Goal: Task Accomplishment & Management: Use online tool/utility

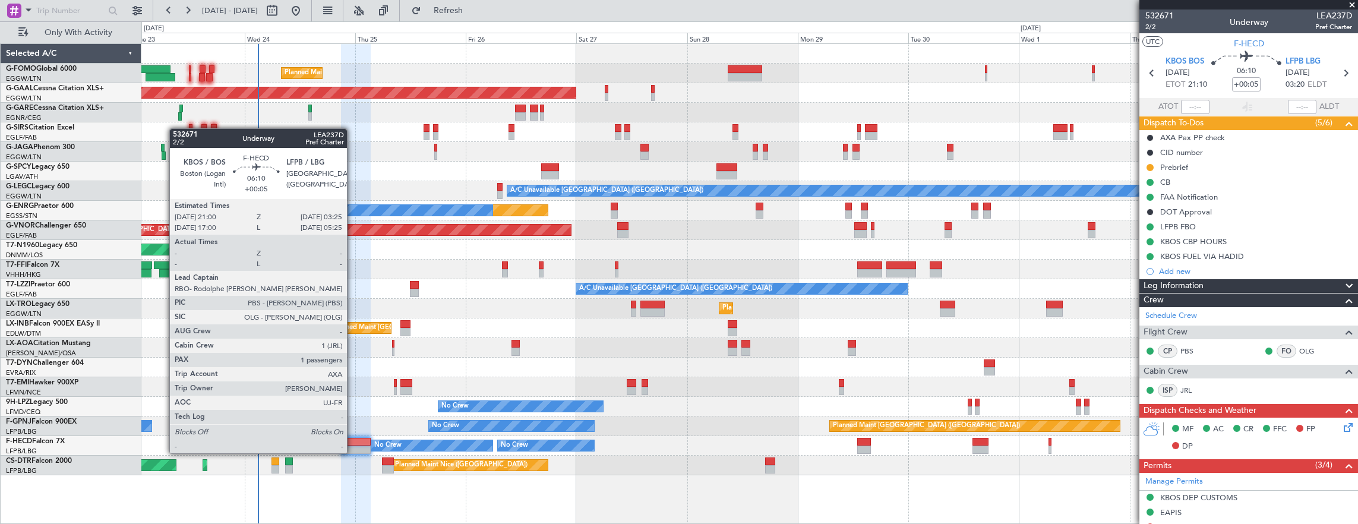
click at [353, 441] on div at bounding box center [356, 442] width 30 height 8
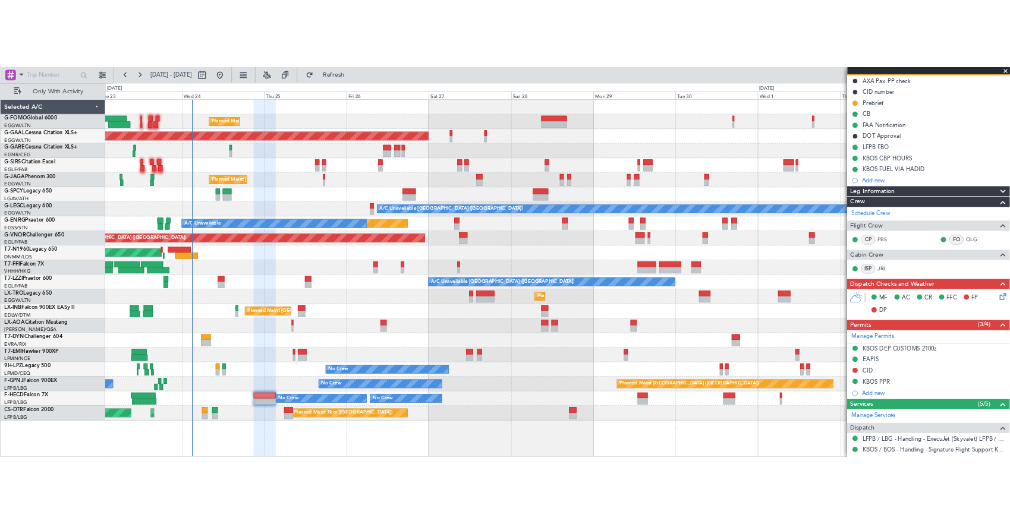
scroll to position [119, 0]
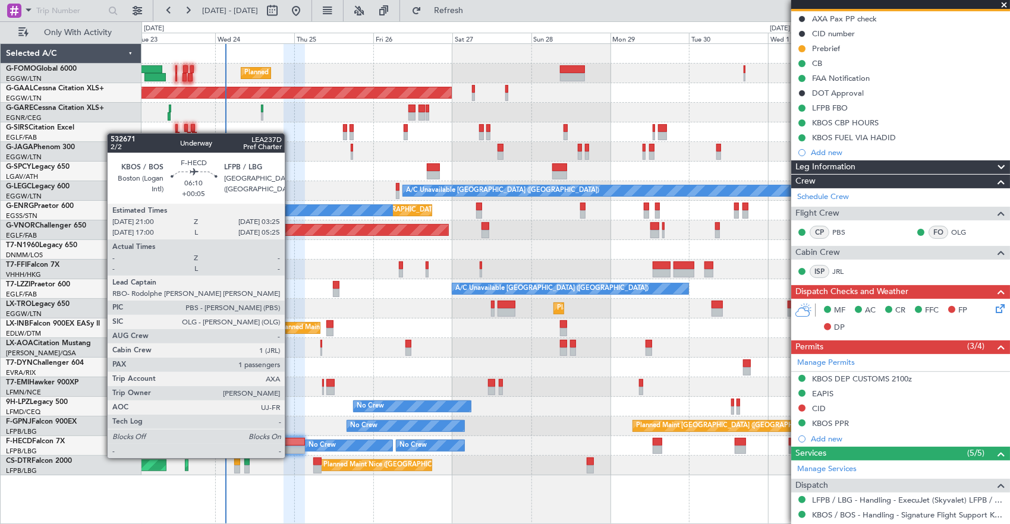
click at [291, 446] on div at bounding box center [293, 450] width 21 height 8
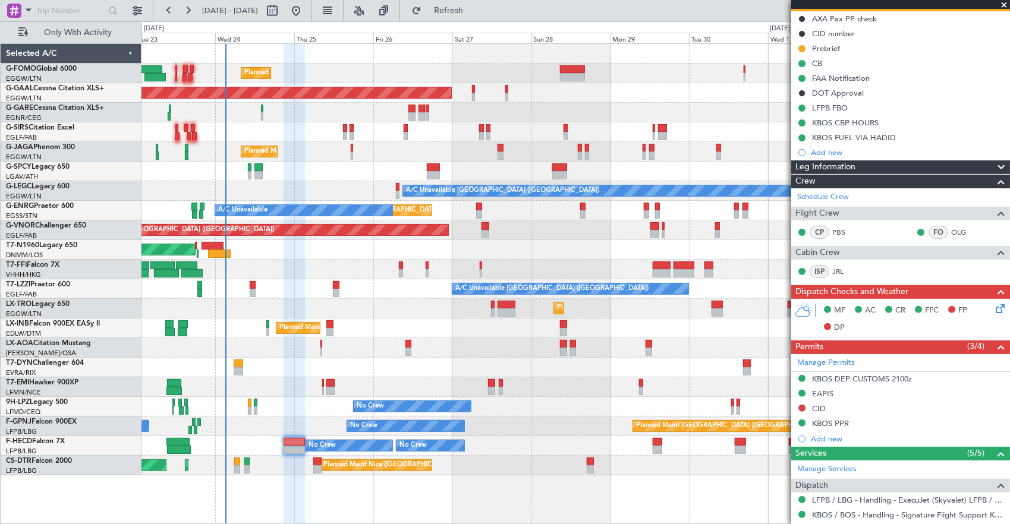
click at [213, 244] on div at bounding box center [212, 246] width 22 height 8
type input "22:04"
type input "0"
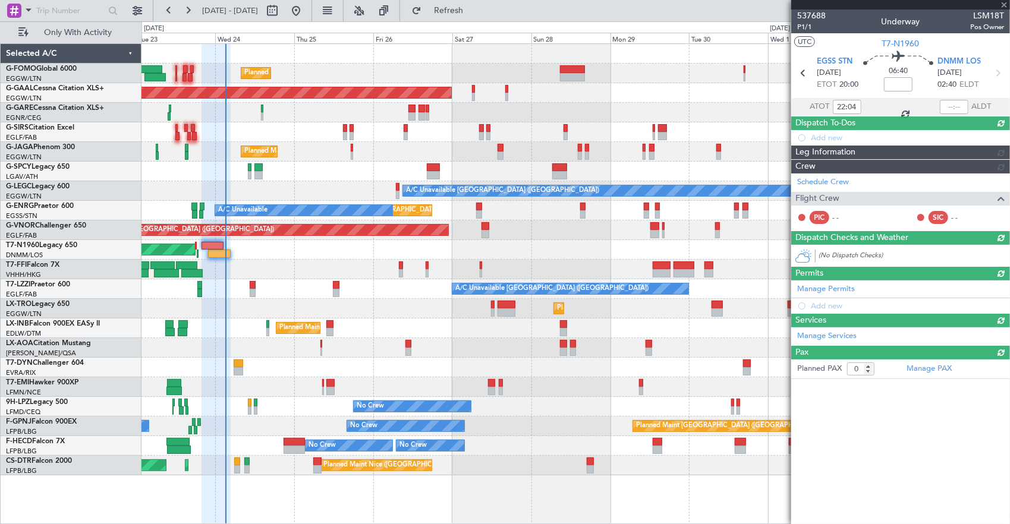
scroll to position [0, 0]
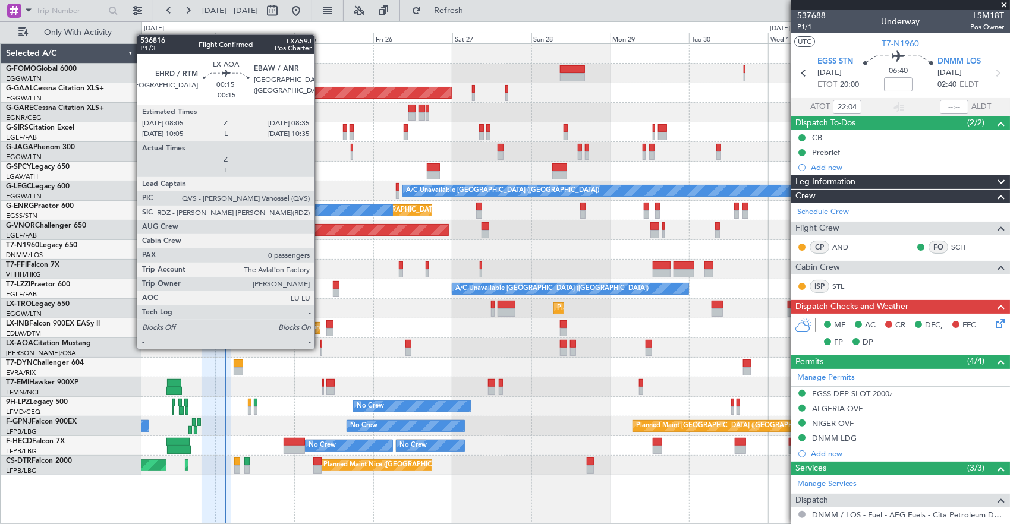
click at [320, 348] on div at bounding box center [321, 352] width 2 height 8
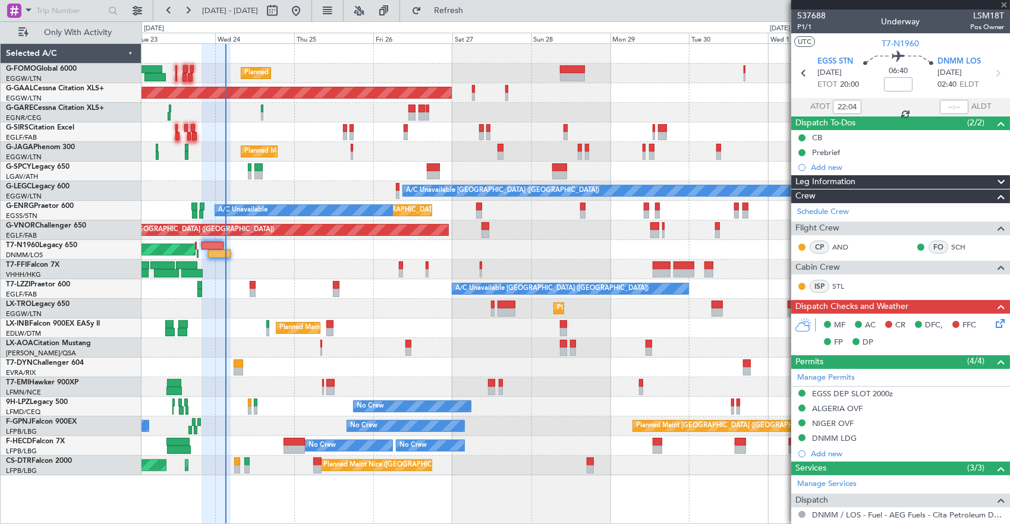
type input "-00:15"
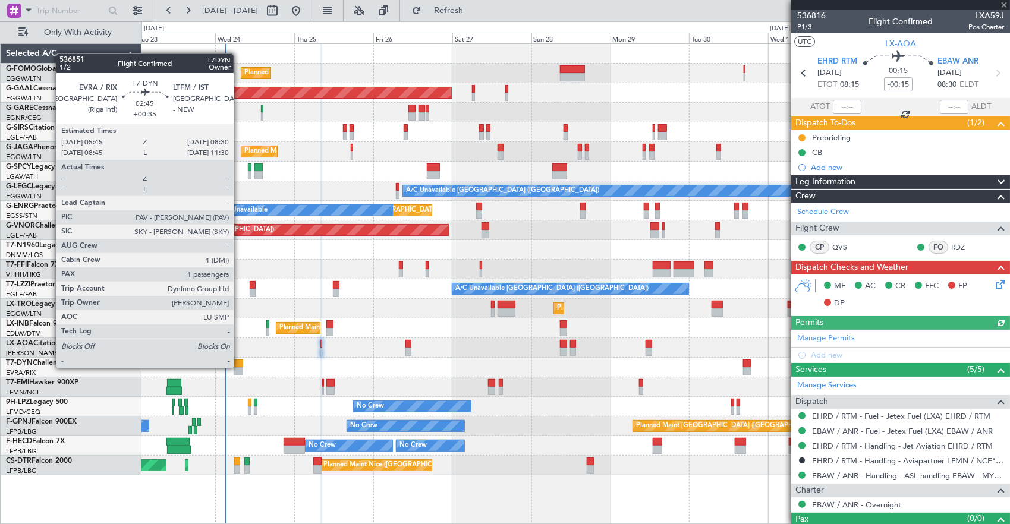
click at [239, 367] on div at bounding box center [239, 371] width 10 height 8
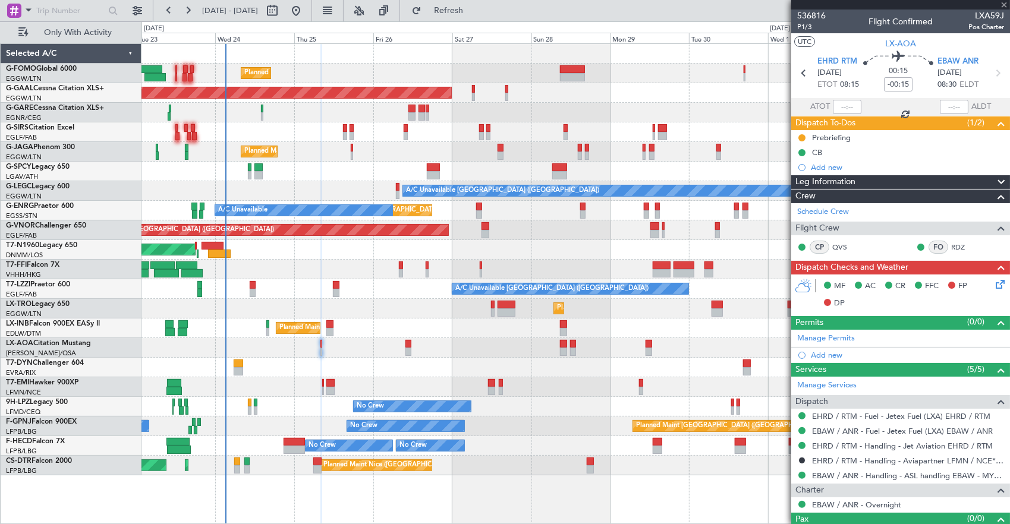
type input "+00:35"
type input "1"
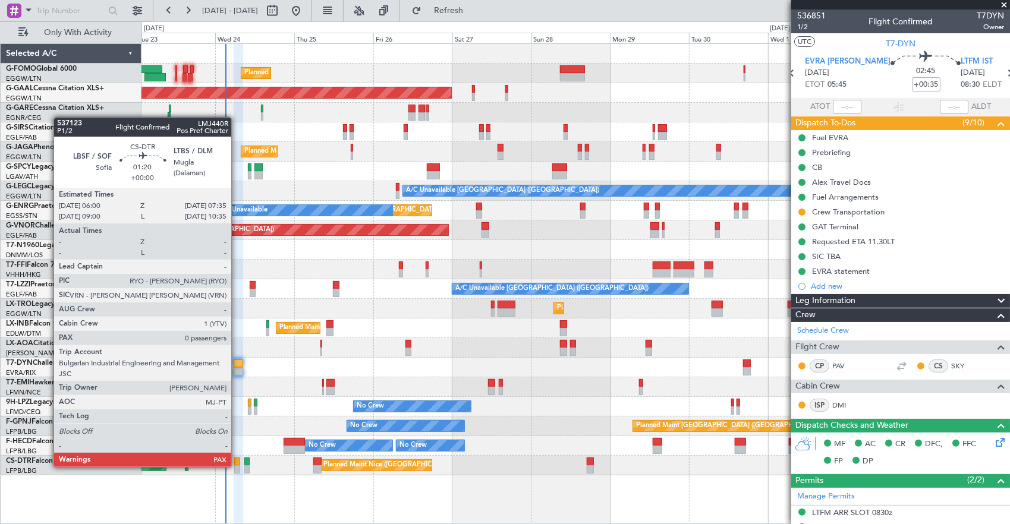
click at [237, 466] on div at bounding box center [236, 469] width 5 height 8
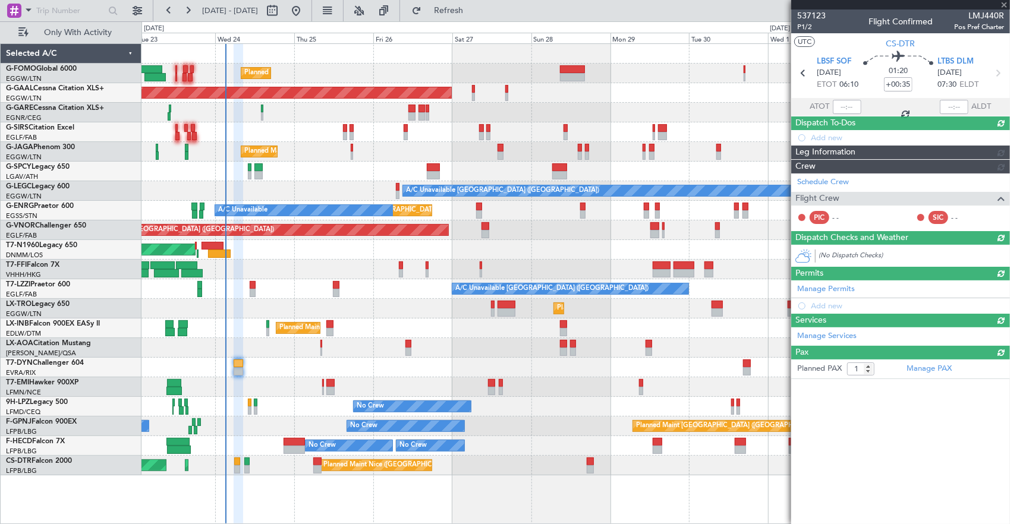
type input "0"
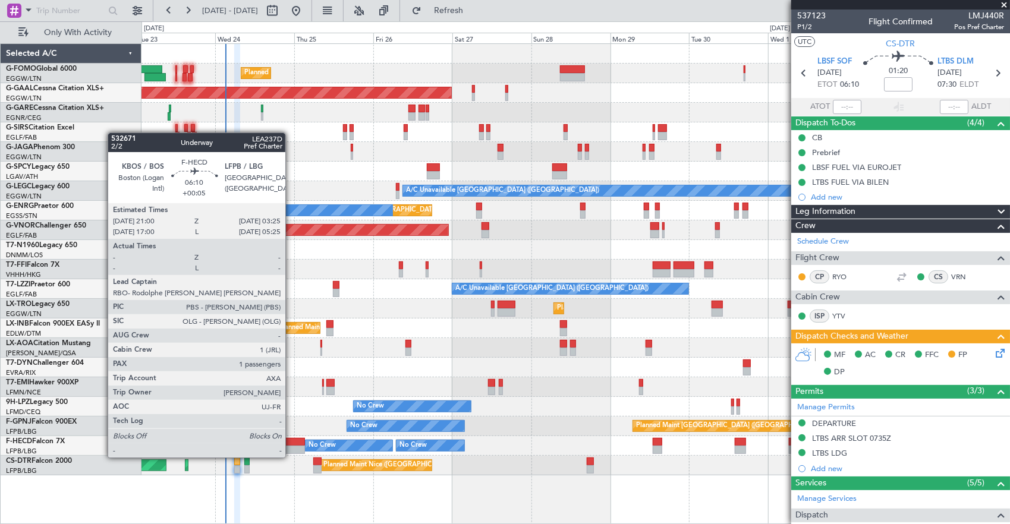
click at [291, 446] on div at bounding box center [293, 450] width 21 height 8
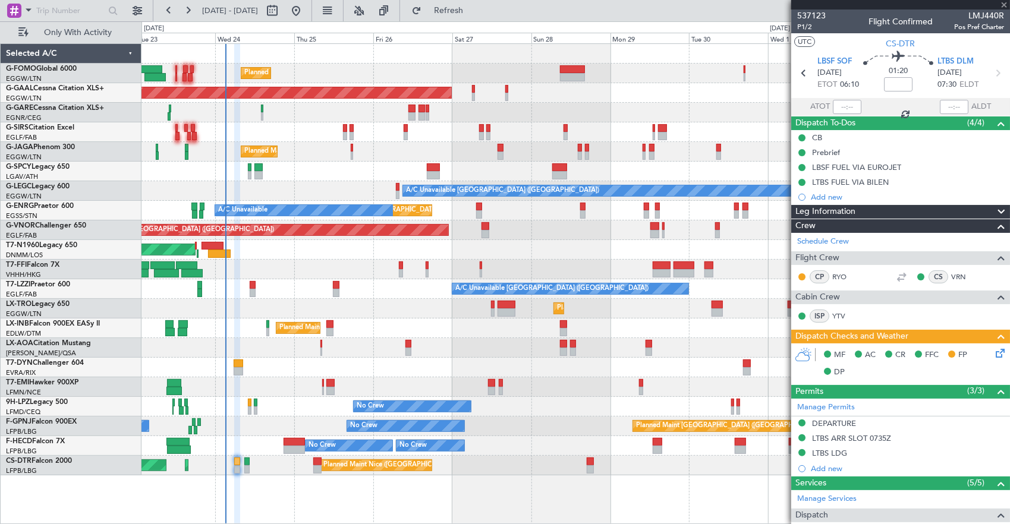
type input "+00:05"
type input "1"
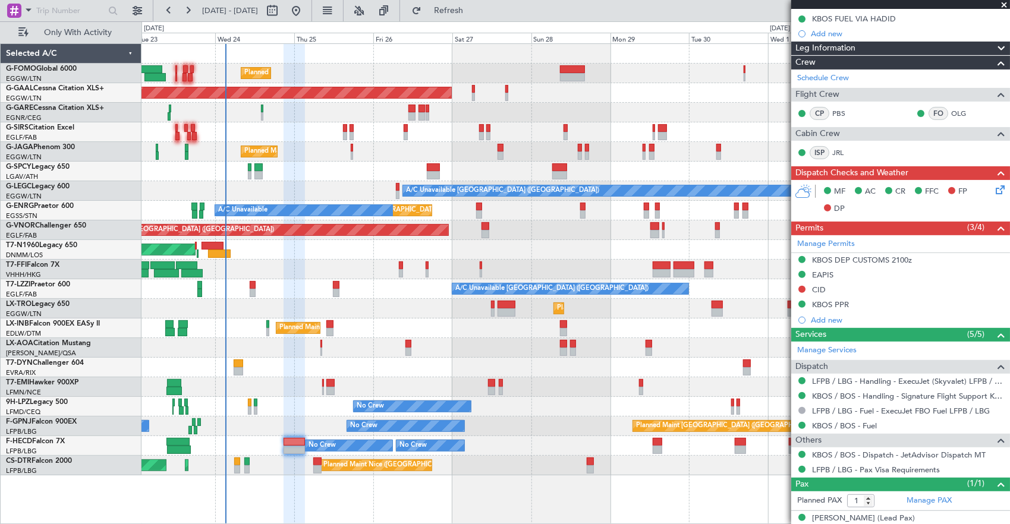
scroll to position [248, 0]
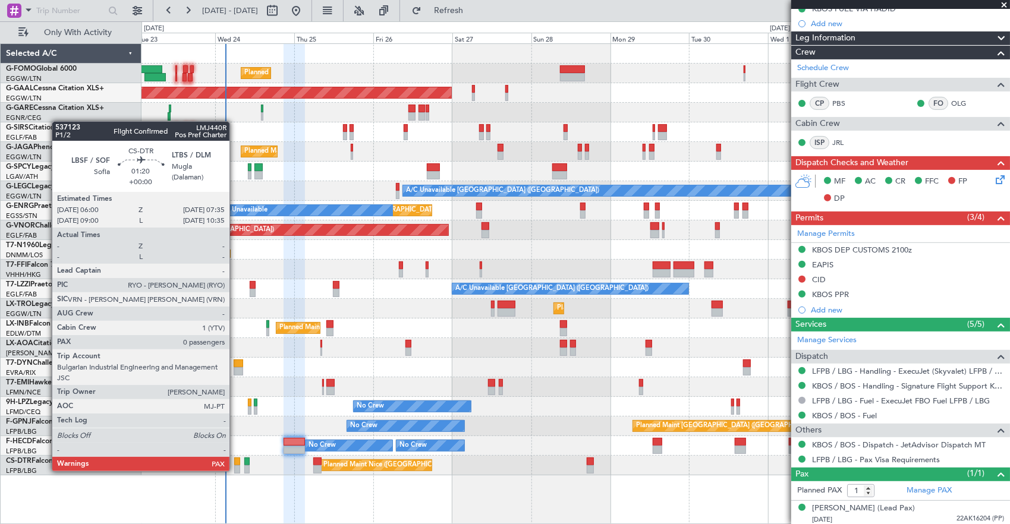
click at [235, 470] on div at bounding box center [236, 469] width 5 height 8
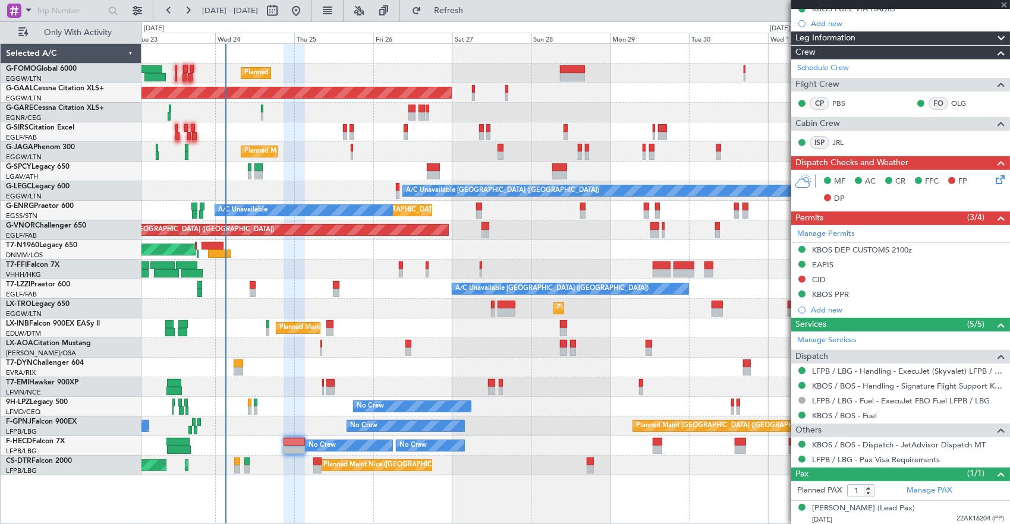
type input "0"
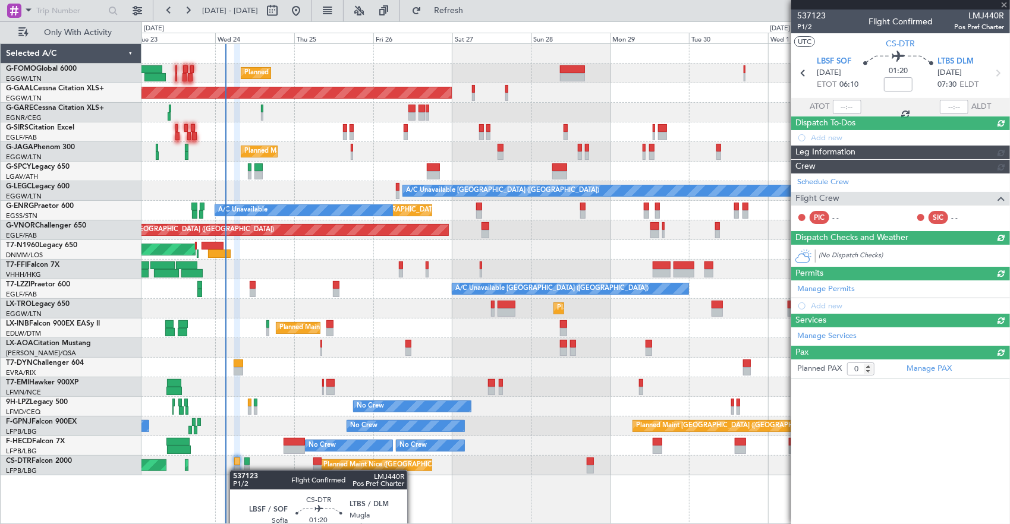
scroll to position [0, 0]
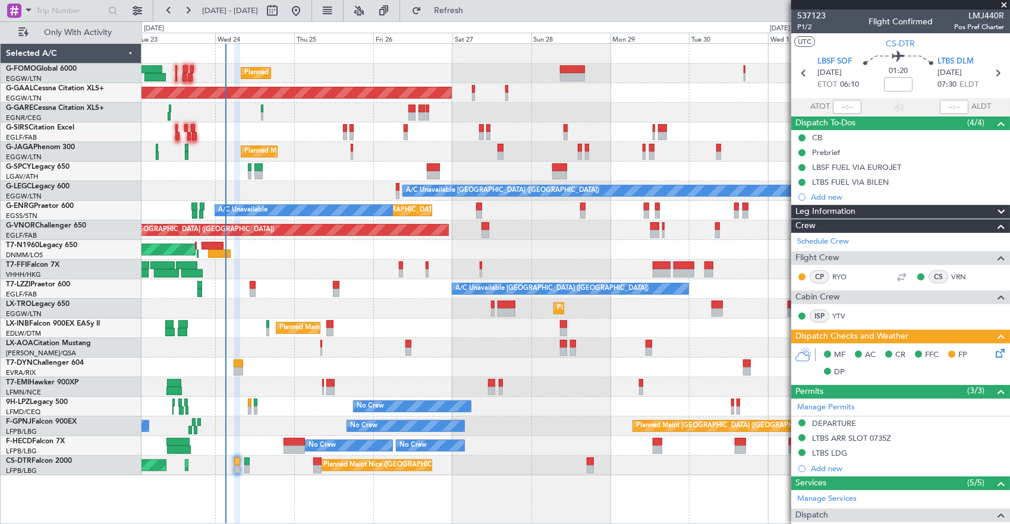
click at [996, 349] on icon at bounding box center [998, 351] width 10 height 10
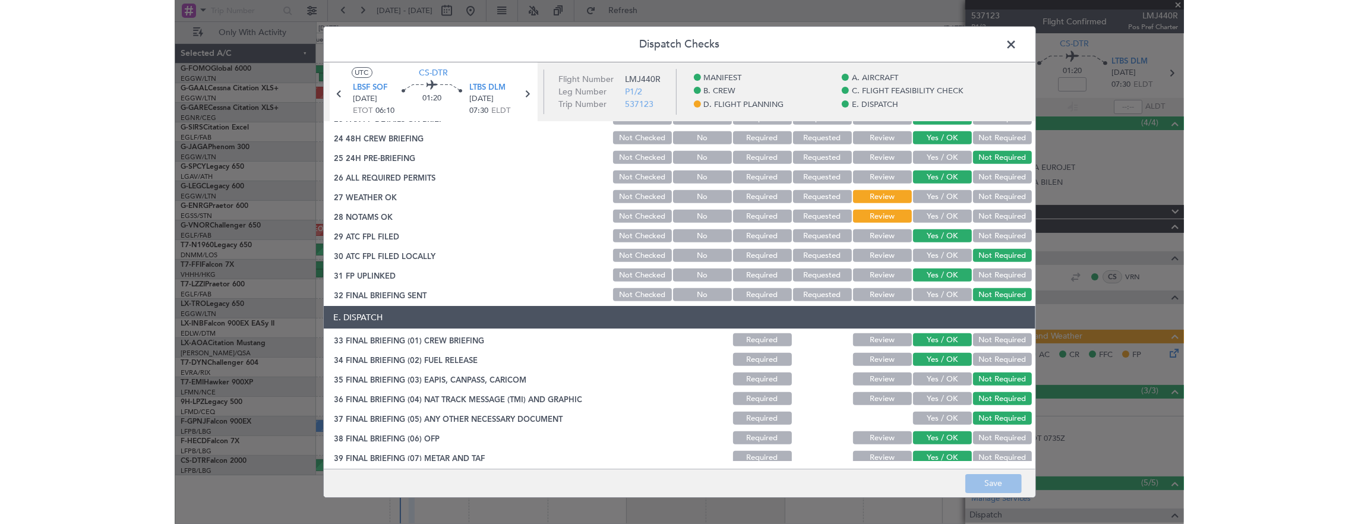
scroll to position [654, 0]
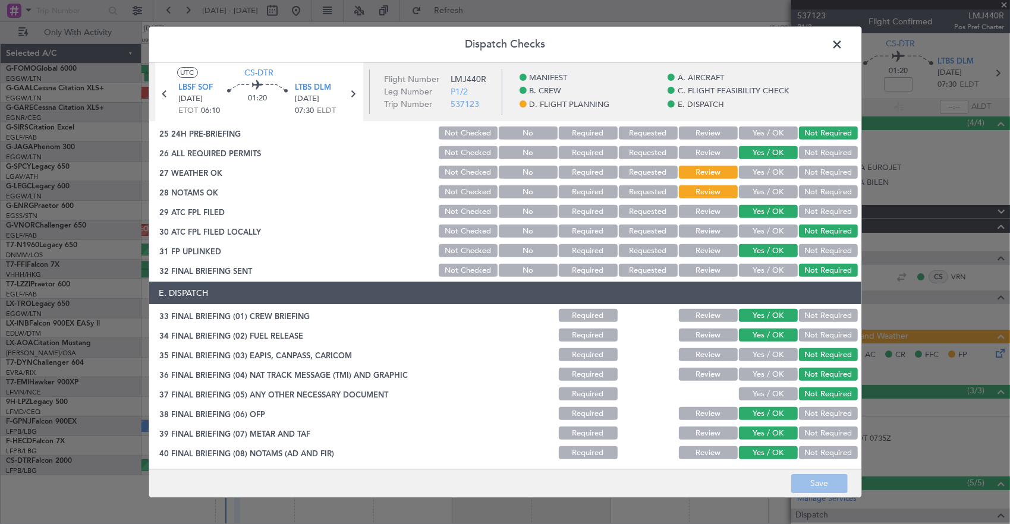
click at [774, 166] on button "Yes / OK" at bounding box center [768, 172] width 59 height 13
drag, startPoint x: 765, startPoint y: 184, endPoint x: 761, endPoint y: 193, distance: 9.1
click at [764, 185] on div "Yes / OK" at bounding box center [767, 192] width 60 height 17
click at [762, 196] on button "Yes / OK" at bounding box center [768, 191] width 59 height 13
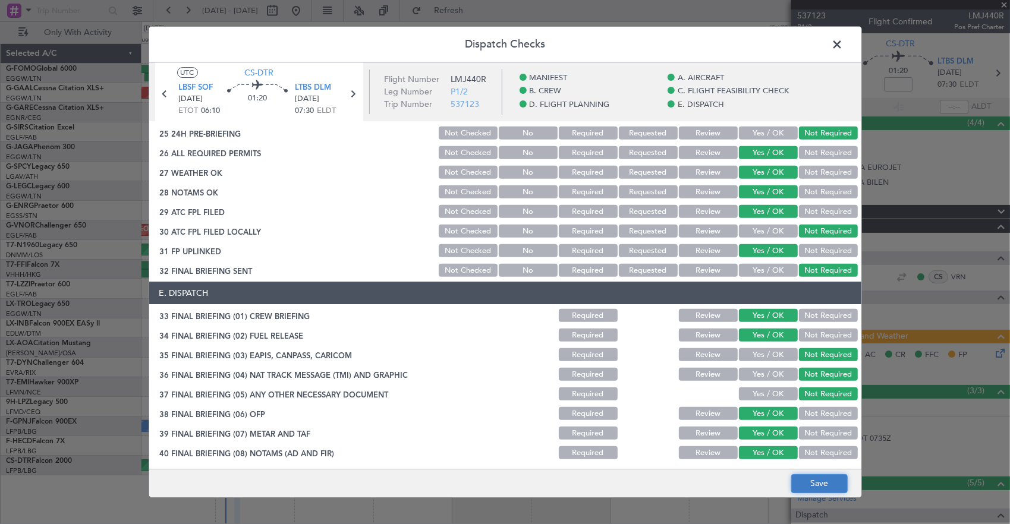
click at [826, 482] on button "Save" at bounding box center [819, 483] width 56 height 19
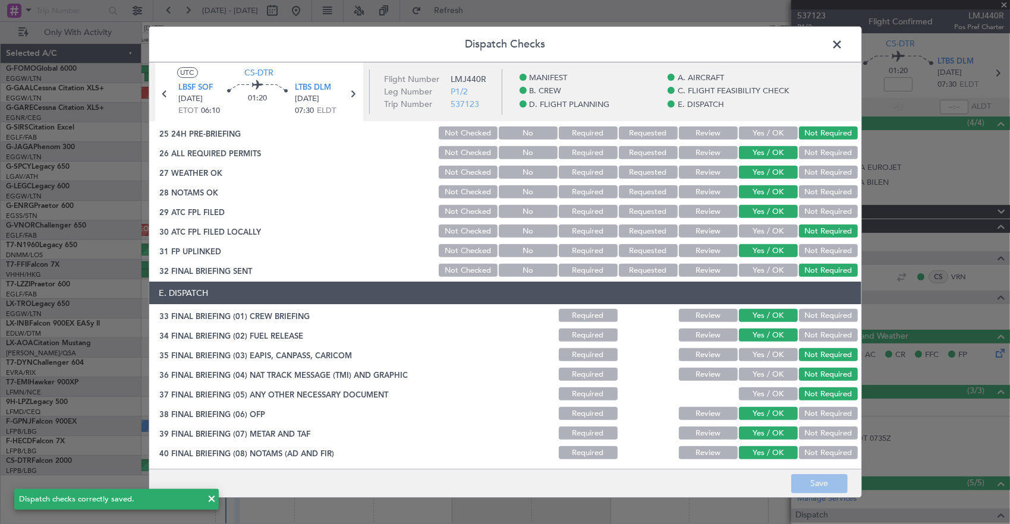
click at [843, 46] on span at bounding box center [843, 48] width 0 height 24
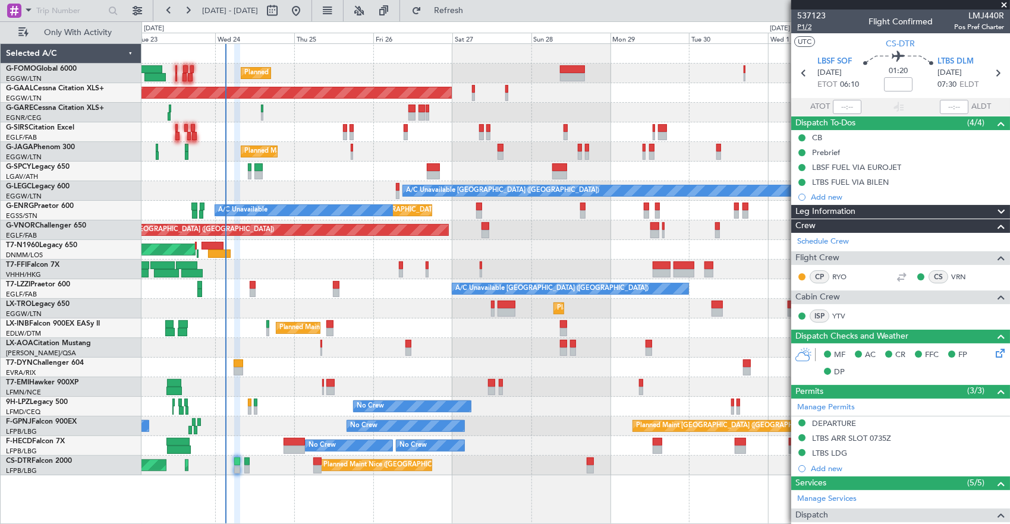
click at [811, 23] on span "P1/2" at bounding box center [811, 27] width 29 height 10
click at [803, 29] on span "P1/2" at bounding box center [811, 27] width 29 height 10
